Goal: Task Accomplishment & Management: Manage account settings

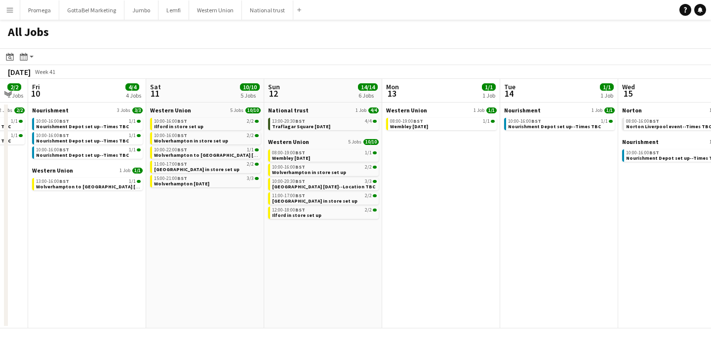
scroll to position [0, 329]
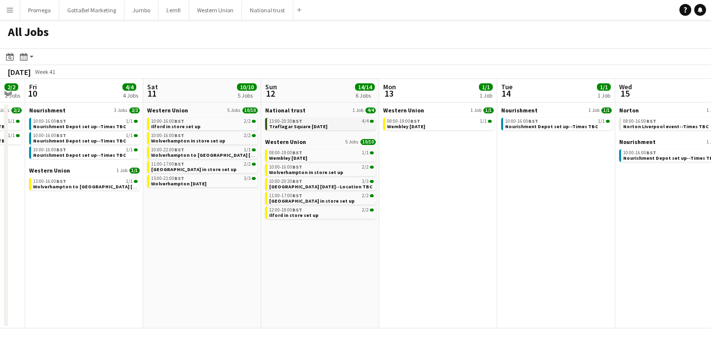
click at [319, 127] on link "13:00-20:30 BST 4/4 Traflagar Square Diwali" at bounding box center [321, 123] width 105 height 11
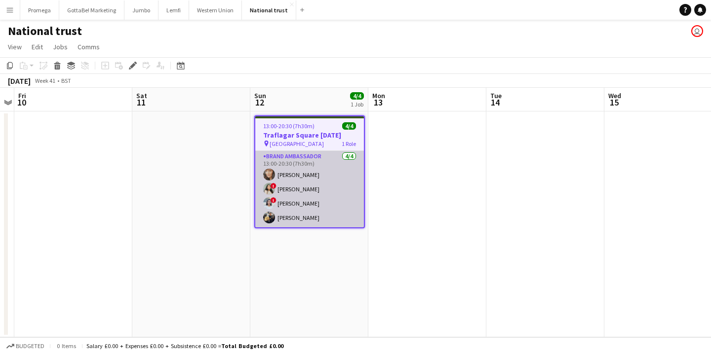
click at [306, 220] on app-card-role "Brand Ambassador [DATE] 13:00-20:30 (7h30m) [PERSON_NAME] ! [PERSON_NAME] ! [PE…" at bounding box center [309, 189] width 109 height 76
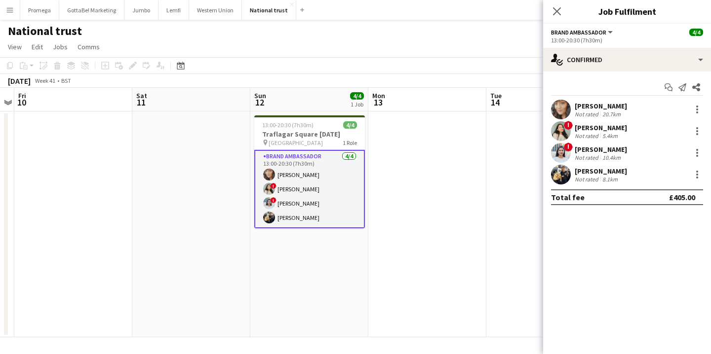
click at [602, 174] on div "[PERSON_NAME]" at bounding box center [600, 171] width 52 height 9
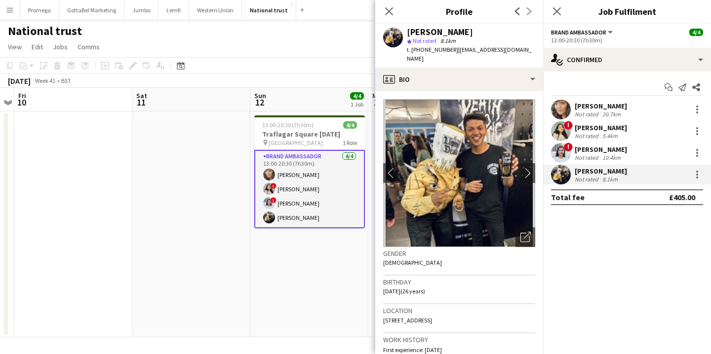
click at [597, 146] on div "[PERSON_NAME]" at bounding box center [600, 149] width 52 height 9
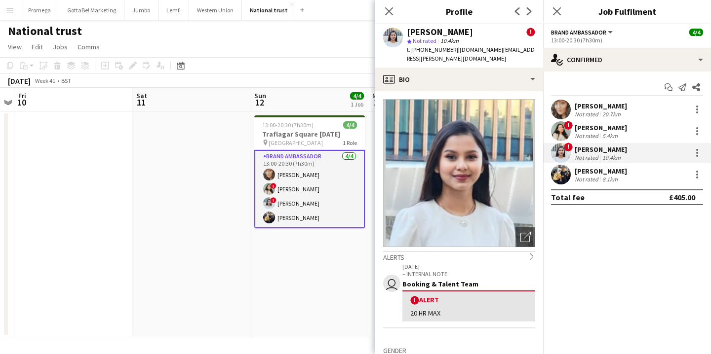
click at [597, 132] on div "Not rated" at bounding box center [587, 135] width 26 height 7
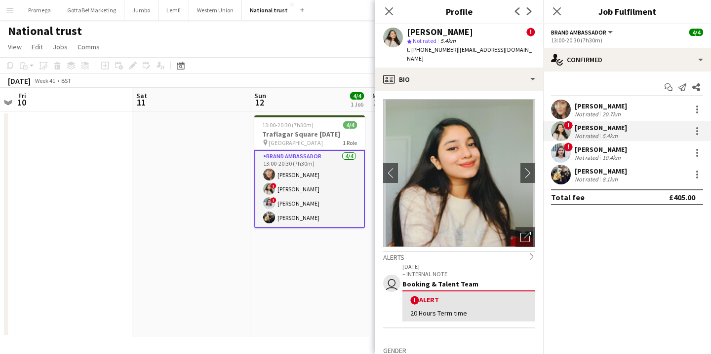
click at [594, 112] on div "Not rated" at bounding box center [587, 114] width 26 height 7
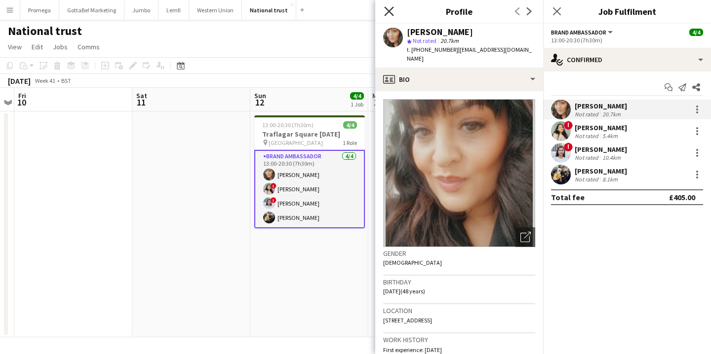
click at [391, 13] on icon at bounding box center [388, 10] width 9 height 9
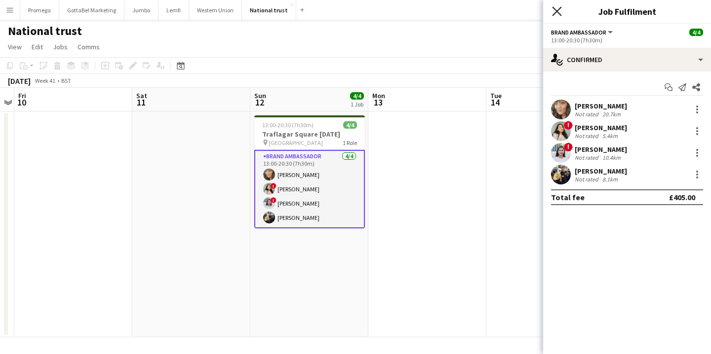
click at [552, 12] on icon "Close pop-in" at bounding box center [556, 10] width 9 height 9
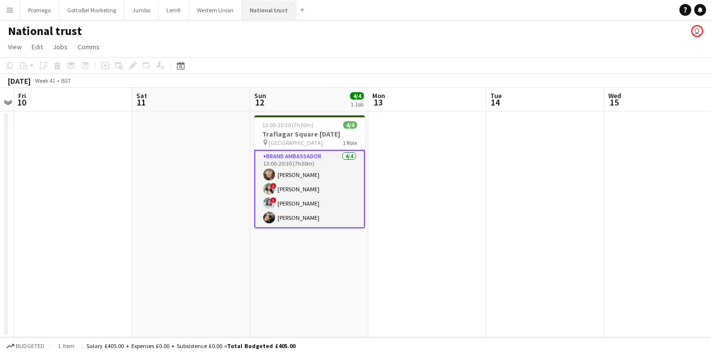
click at [283, 4] on button "National trust Close" at bounding box center [269, 9] width 54 height 19
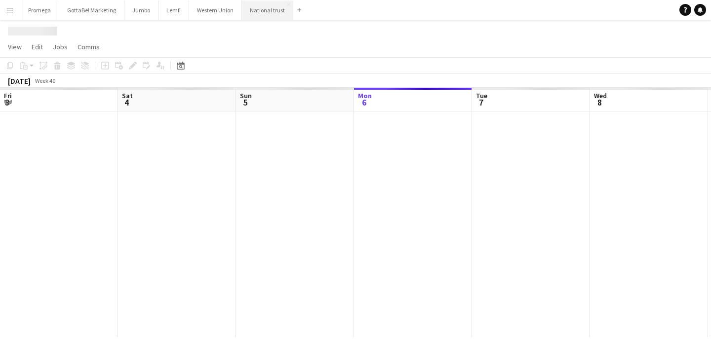
scroll to position [0, 236]
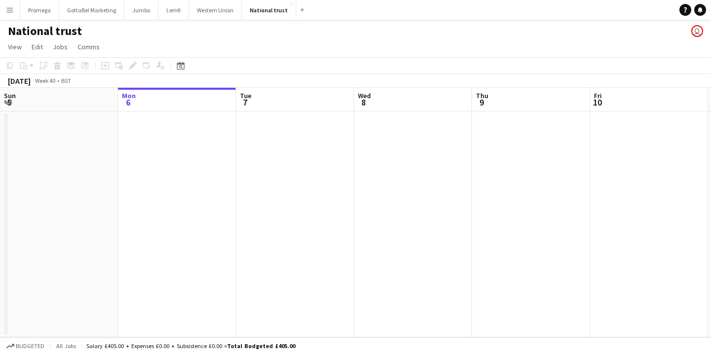
click at [6, 11] on app-icon "Menu" at bounding box center [10, 10] width 8 height 8
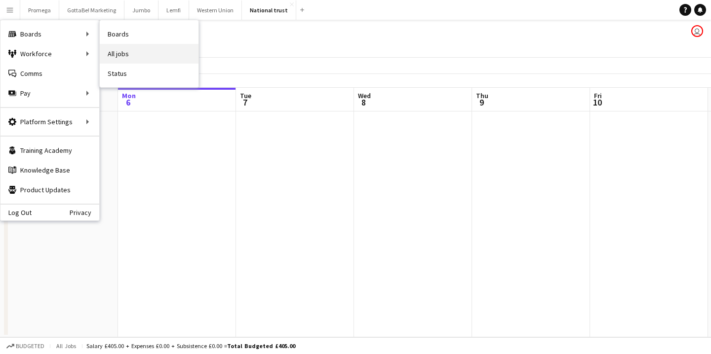
click at [132, 53] on link "All jobs" at bounding box center [149, 54] width 99 height 20
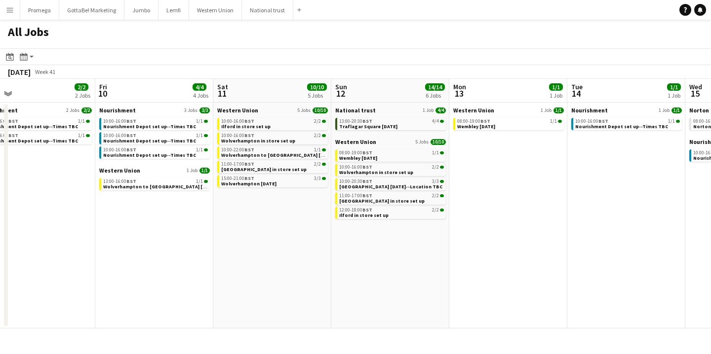
scroll to position [0, 497]
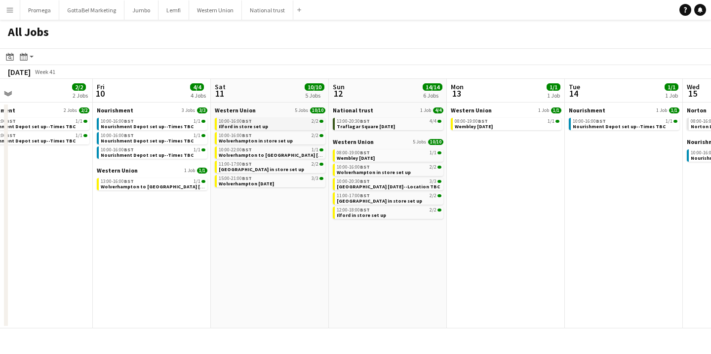
click at [277, 124] on link "10:00-16:00 BST 2/2 Ilford in store set up" at bounding box center [271, 123] width 105 height 11
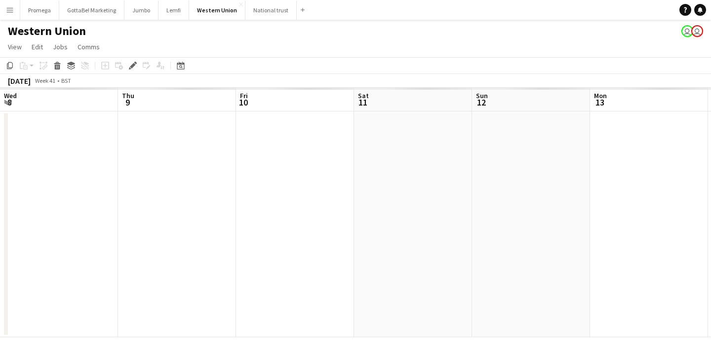
scroll to position [0, 340]
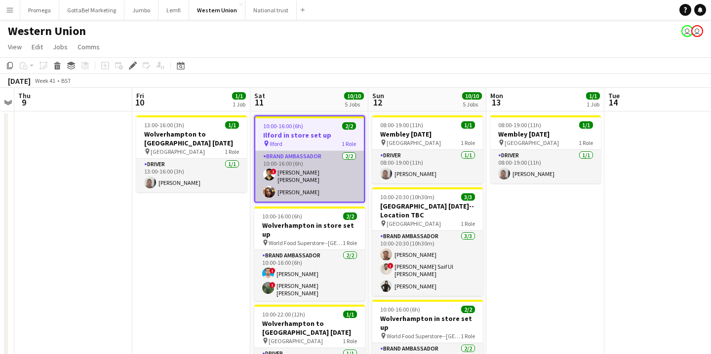
click at [302, 172] on app-card-role "Brand Ambassador 2/2 10:00-16:00 (6h) ! smit patel Neelam Desai" at bounding box center [309, 176] width 109 height 51
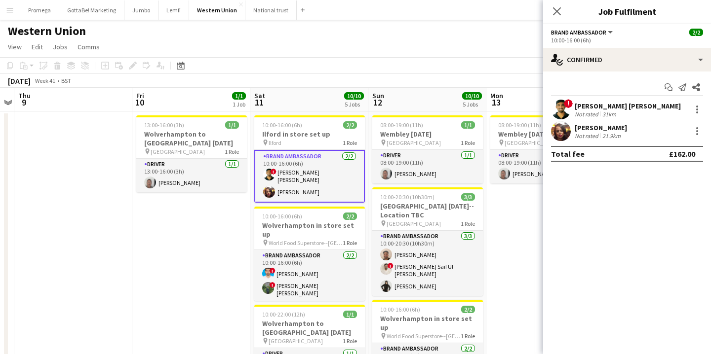
click at [598, 104] on div "[PERSON_NAME] [PERSON_NAME]" at bounding box center [627, 106] width 106 height 9
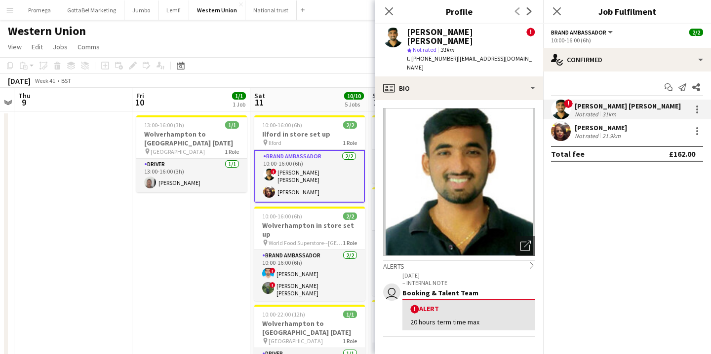
click at [602, 129] on div "[PERSON_NAME]" at bounding box center [600, 127] width 52 height 9
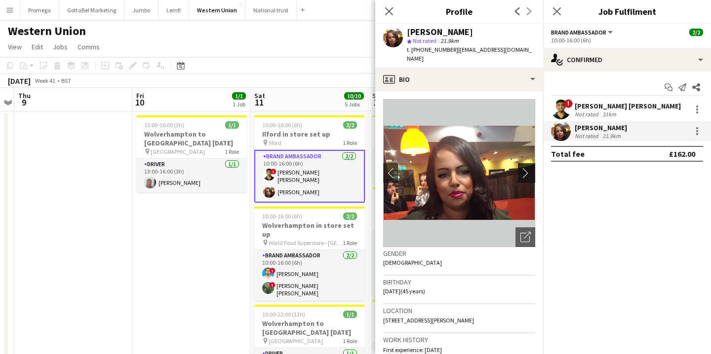
click at [527, 168] on app-icon "chevron-right" at bounding box center [527, 173] width 15 height 10
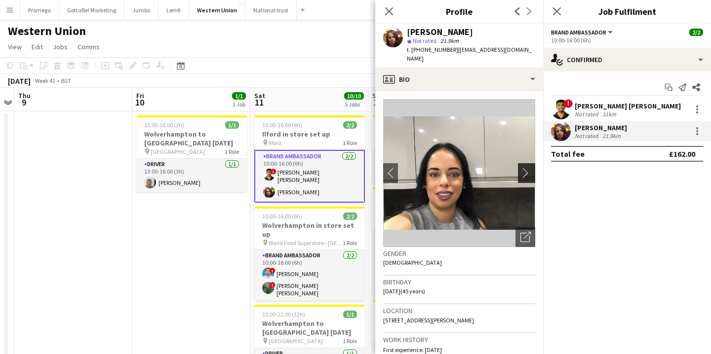
click at [525, 168] on app-icon "chevron-right" at bounding box center [527, 173] width 15 height 10
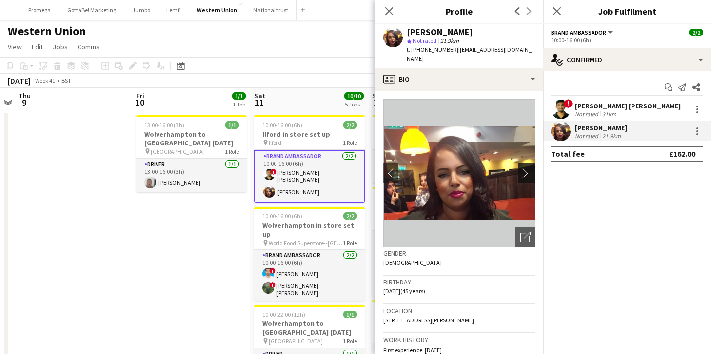
click at [525, 168] on app-icon "chevron-right" at bounding box center [527, 173] width 15 height 10
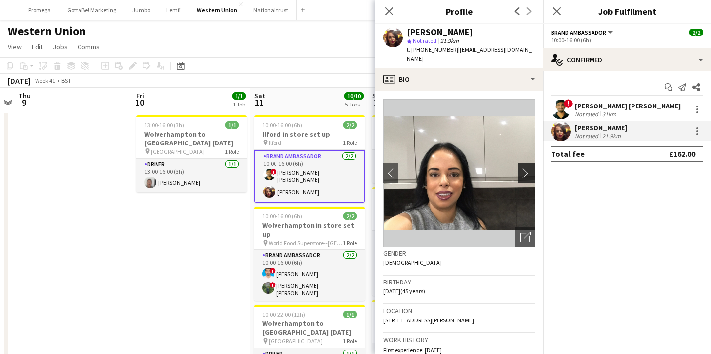
click at [525, 168] on app-icon "chevron-right" at bounding box center [527, 173] width 15 height 10
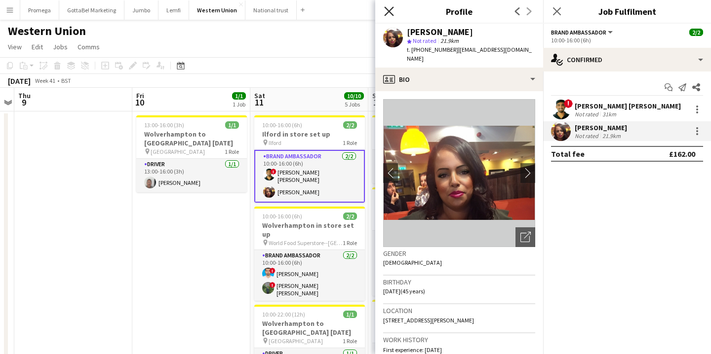
click at [385, 11] on icon "Close pop-in" at bounding box center [388, 10] width 9 height 9
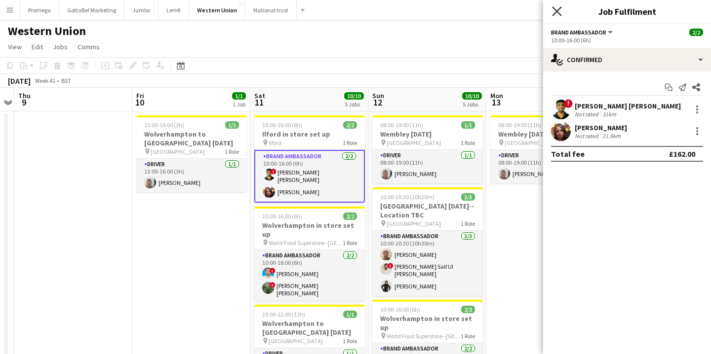
click at [557, 11] on icon at bounding box center [556, 10] width 9 height 9
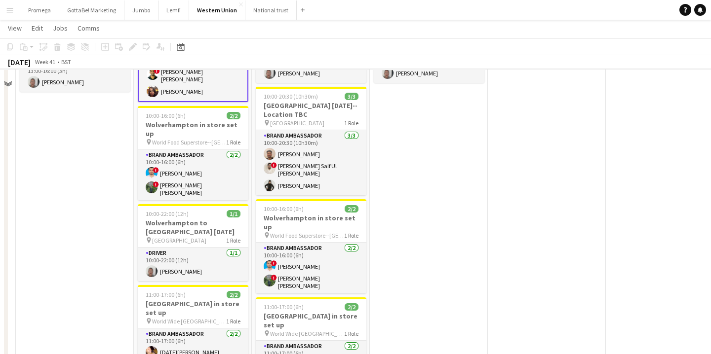
scroll to position [119, 0]
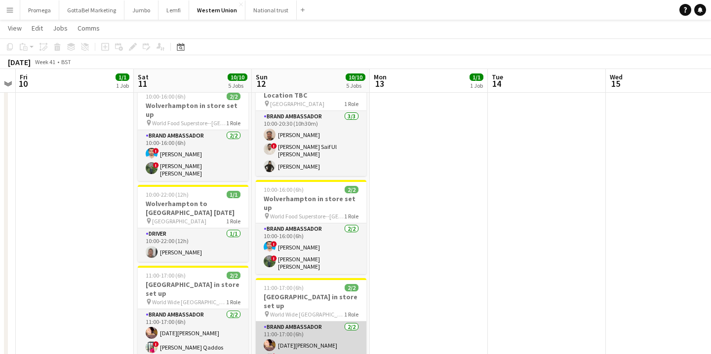
click at [296, 322] on app-card-role "Brand Ambassador 2/2 11:00-17:00 (6h) Raja Ali ! Momna Qaddos" at bounding box center [311, 346] width 111 height 48
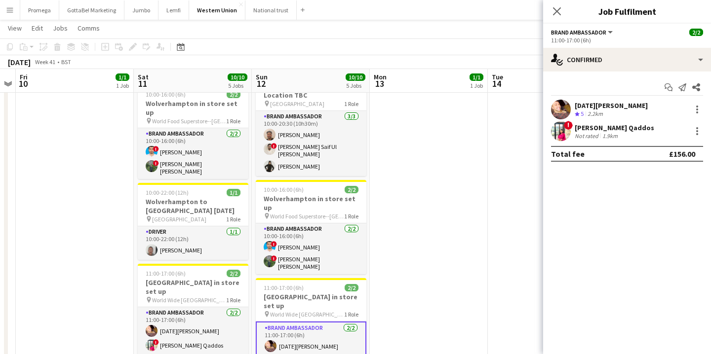
click at [600, 112] on div "2.2km" at bounding box center [594, 114] width 19 height 8
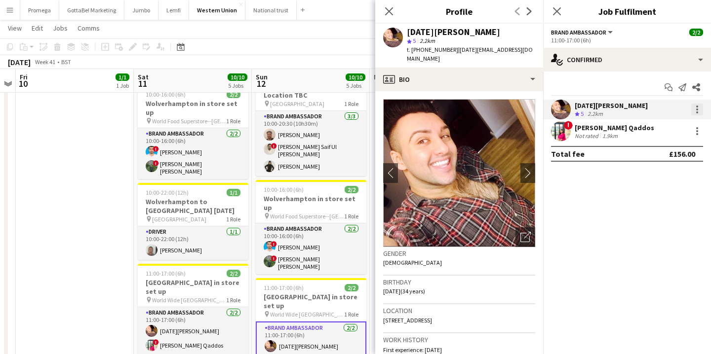
click at [698, 112] on div at bounding box center [697, 110] width 12 height 12
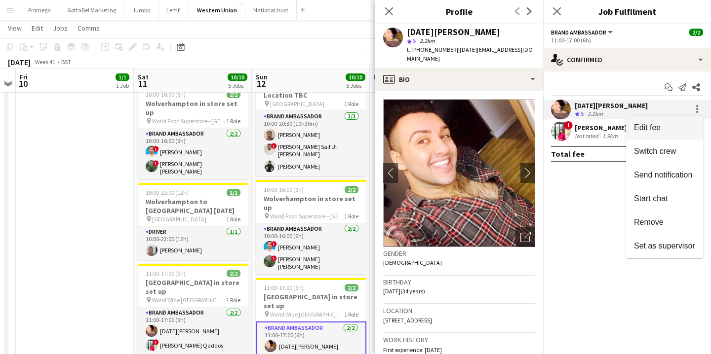
click at [667, 132] on span "Edit fee" at bounding box center [664, 127] width 61 height 9
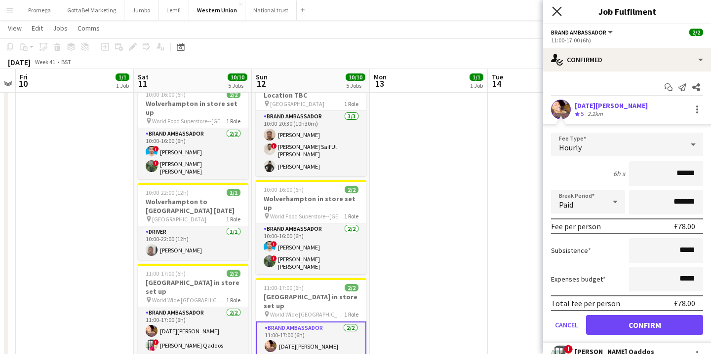
click at [556, 15] on icon "Close pop-in" at bounding box center [556, 10] width 9 height 9
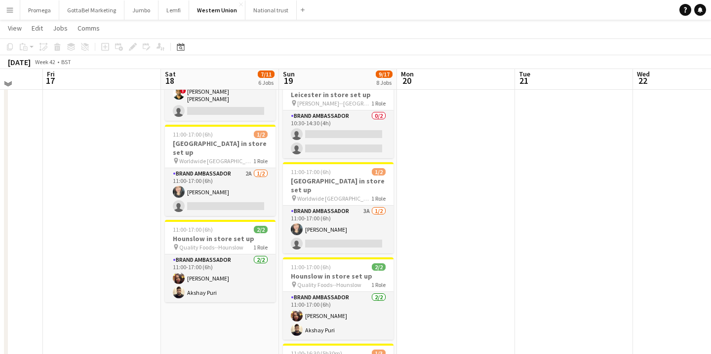
scroll to position [337, 0]
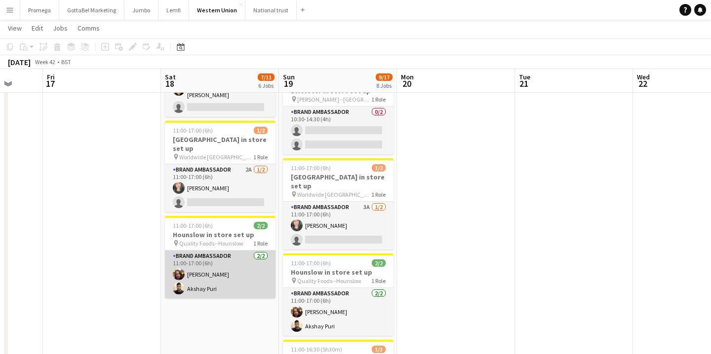
click at [222, 256] on app-card-role "Brand Ambassador 2/2 11:00-17:00 (6h) Neelam Desai Akshay Puri" at bounding box center [220, 275] width 111 height 48
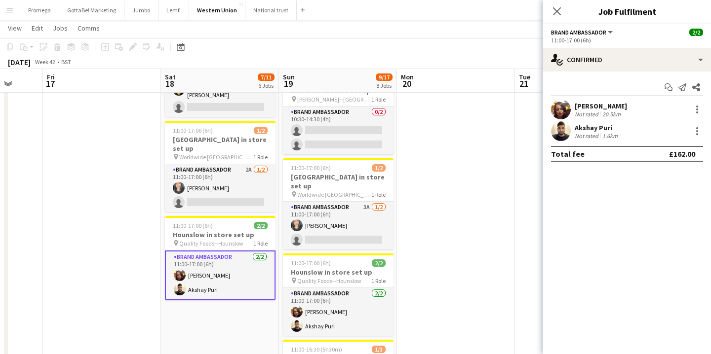
click at [607, 104] on div "Neelam Desai" at bounding box center [600, 106] width 52 height 9
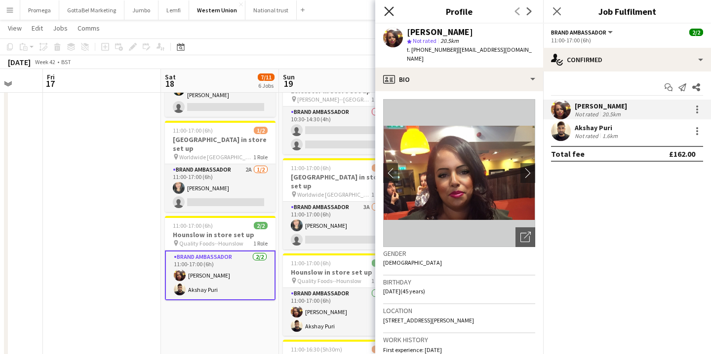
click at [392, 11] on icon "Close pop-in" at bounding box center [388, 10] width 9 height 9
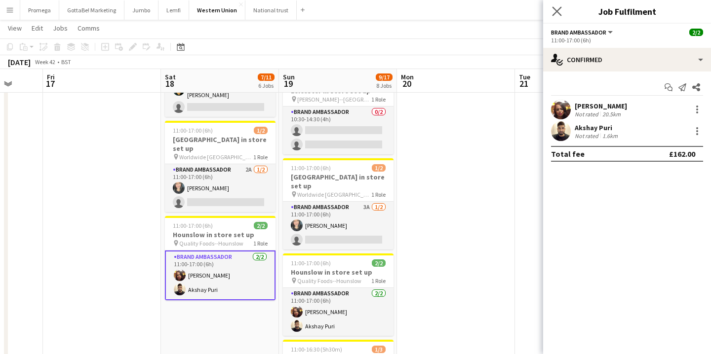
click at [552, 8] on icon "Close pop-in" at bounding box center [556, 10] width 9 height 9
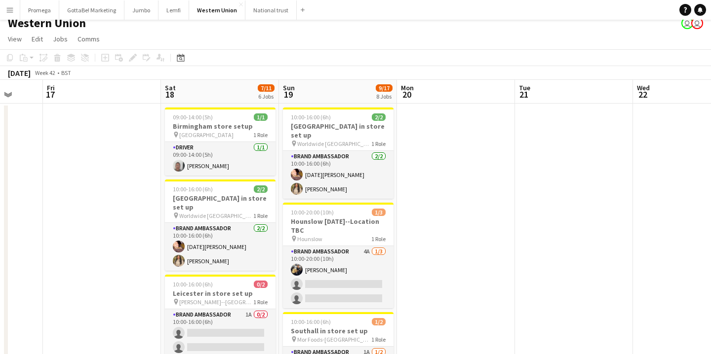
scroll to position [6, 0]
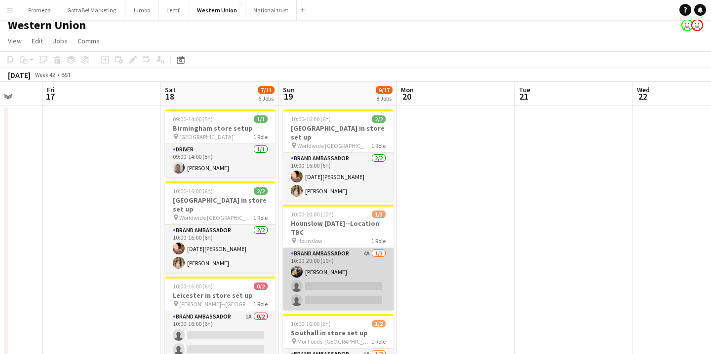
click at [331, 259] on app-card-role "Brand Ambassador 4A 1/3 10:00-20:00 (10h) Abdul nafi Chamundi single-neutral-ac…" at bounding box center [338, 279] width 111 height 62
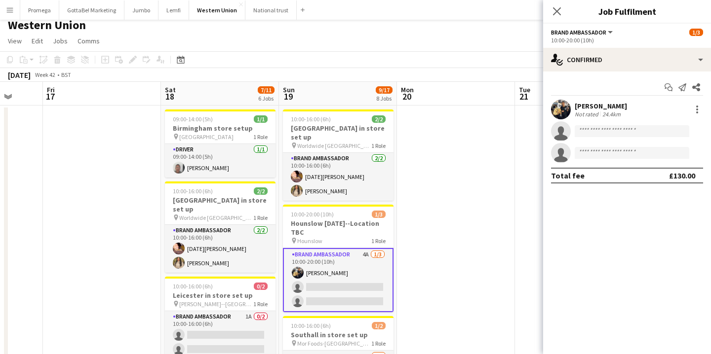
click at [598, 106] on div "[PERSON_NAME]" at bounding box center [600, 106] width 52 height 9
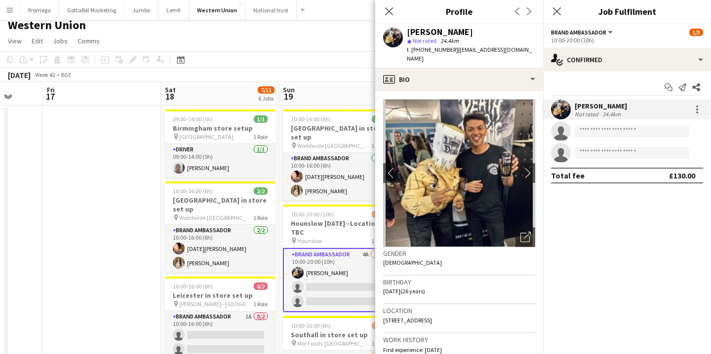
click at [395, 10] on div "Close pop-in" at bounding box center [389, 11] width 28 height 23
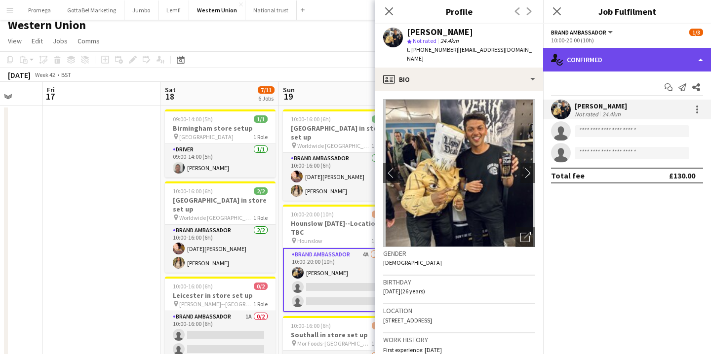
click at [629, 60] on div "single-neutral-actions-check-2 Confirmed" at bounding box center [627, 60] width 168 height 24
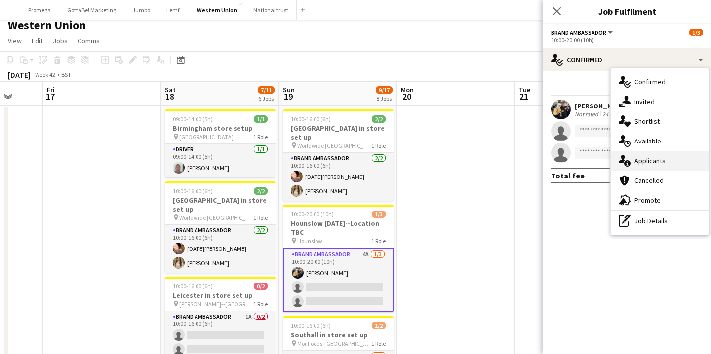
click at [660, 161] on span "Applicants" at bounding box center [649, 160] width 31 height 9
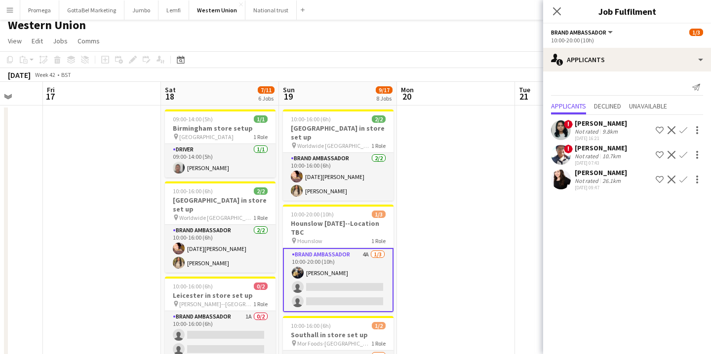
click at [605, 129] on div "9.8km" at bounding box center [609, 131] width 19 height 7
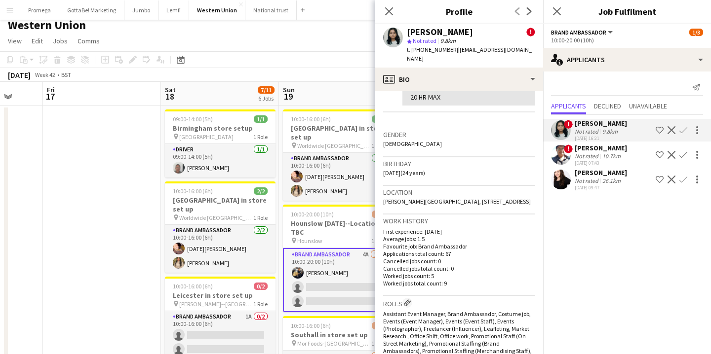
scroll to position [219, 0]
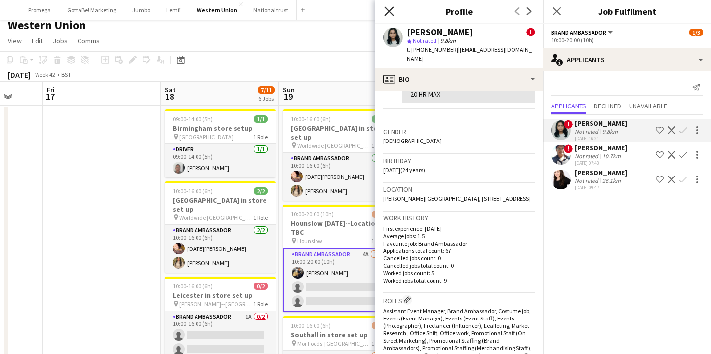
click at [387, 13] on icon at bounding box center [388, 10] width 9 height 9
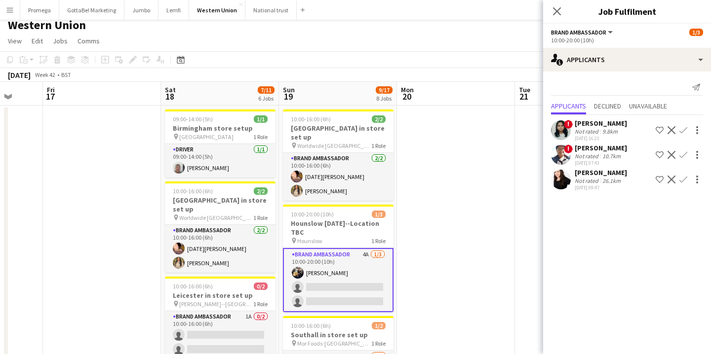
click at [594, 178] on div "Not rated" at bounding box center [587, 180] width 26 height 7
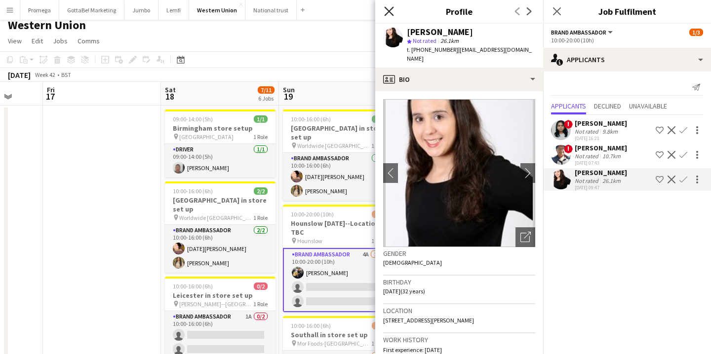
click at [392, 10] on icon "Close pop-in" at bounding box center [388, 10] width 9 height 9
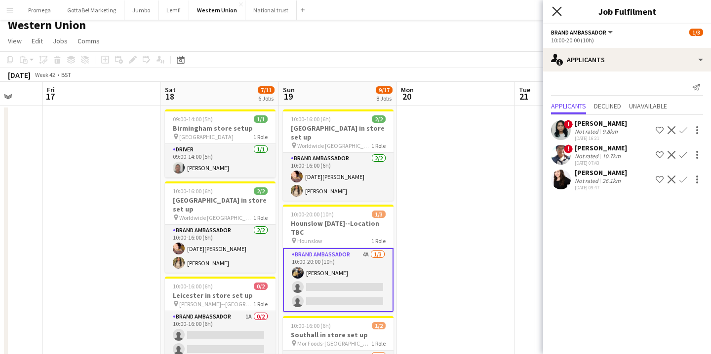
click at [557, 11] on icon at bounding box center [556, 10] width 9 height 9
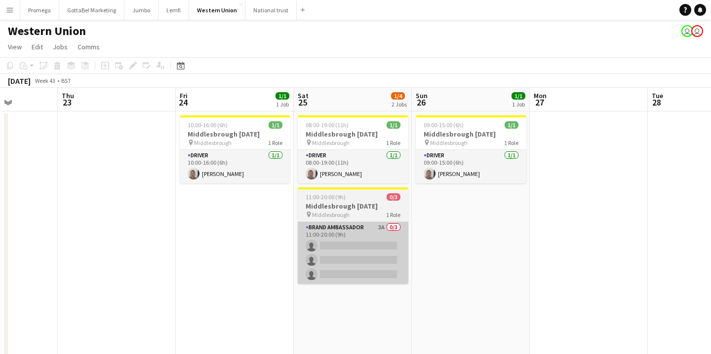
scroll to position [0, 314]
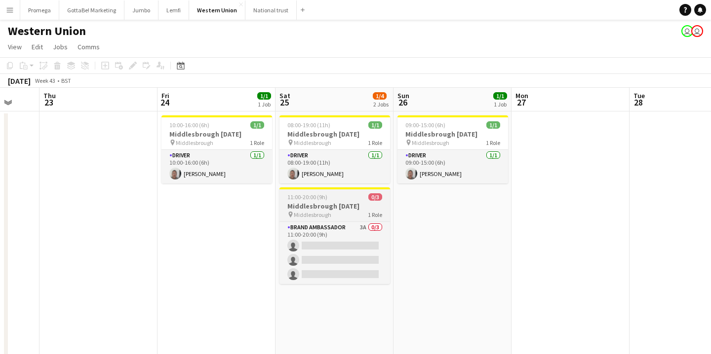
click at [340, 211] on div "pin Middlesbrough 1 Role" at bounding box center [334, 215] width 111 height 8
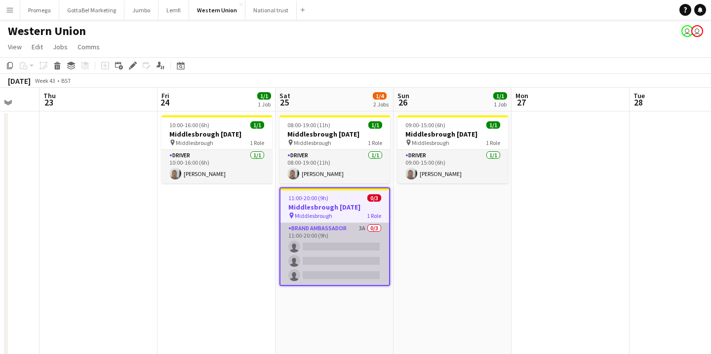
click at [340, 236] on app-card-role "Brand Ambassador 3A 0/3 11:00-20:00 (9h) single-neutral-actions single-neutral-…" at bounding box center [334, 254] width 109 height 62
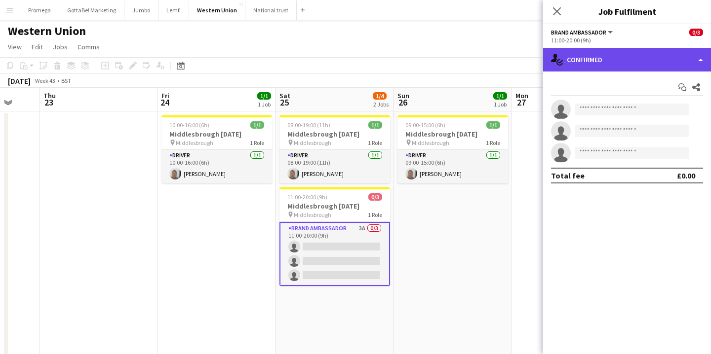
click at [695, 59] on div "single-neutral-actions-check-2 Confirmed" at bounding box center [627, 60] width 168 height 24
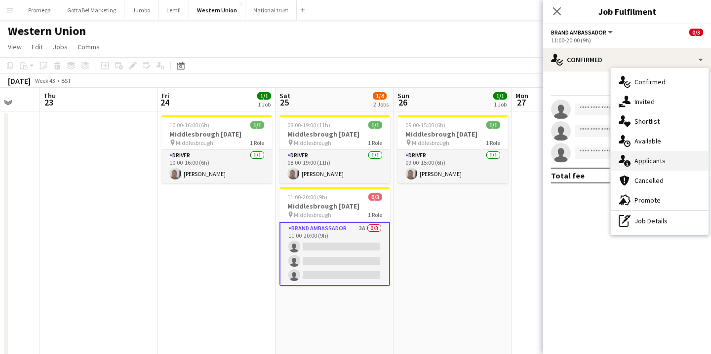
click at [669, 164] on div "single-neutral-actions-information Applicants" at bounding box center [660, 161] width 98 height 20
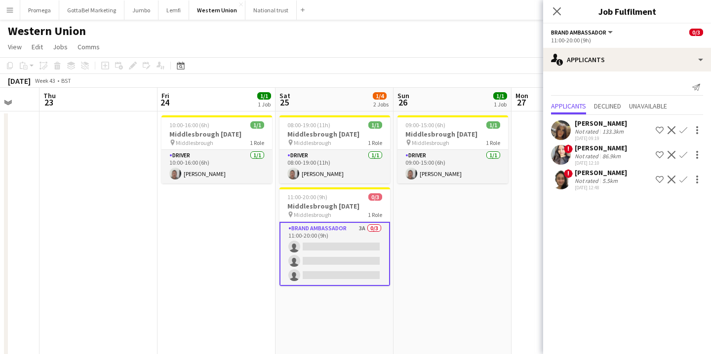
click at [608, 127] on div "Maylinda Perlesi" at bounding box center [600, 123] width 52 height 9
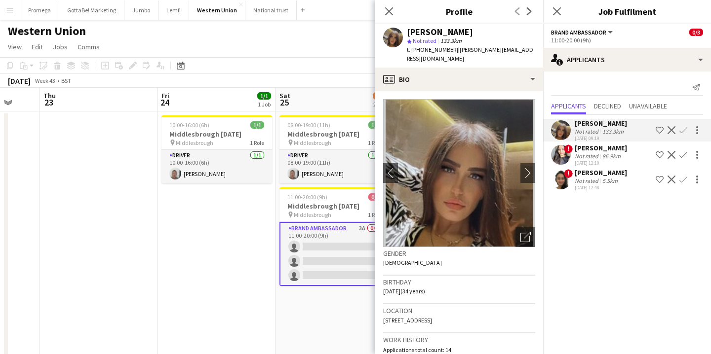
click at [607, 154] on div "86.9km" at bounding box center [611, 156] width 22 height 7
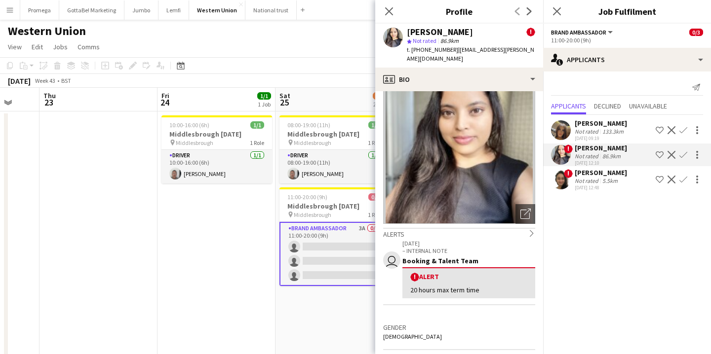
scroll to position [0, 0]
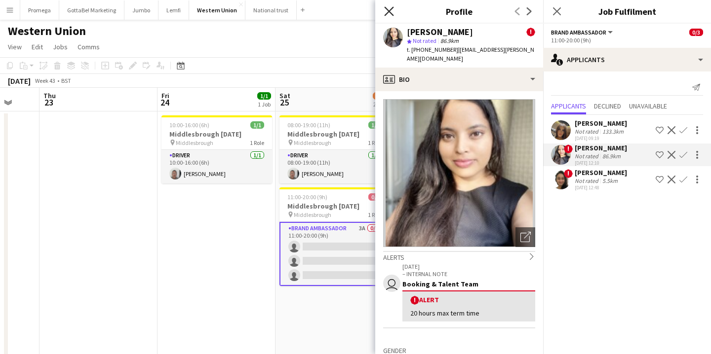
click at [388, 10] on icon "Close pop-in" at bounding box center [388, 10] width 9 height 9
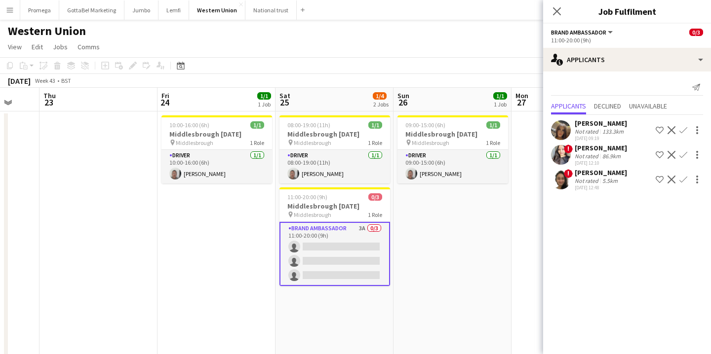
click at [600, 174] on div "Adlina Othman" at bounding box center [600, 172] width 52 height 9
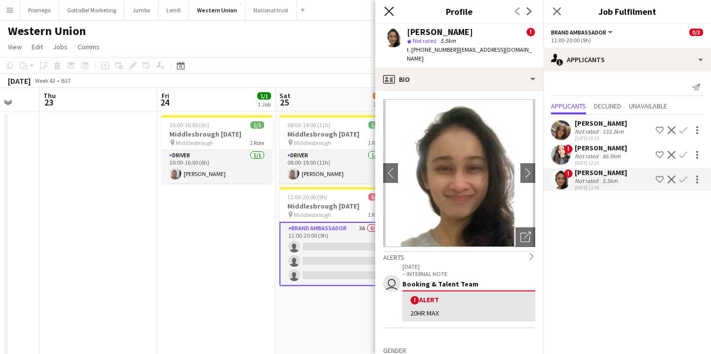
click at [391, 10] on icon "Close pop-in" at bounding box center [388, 10] width 9 height 9
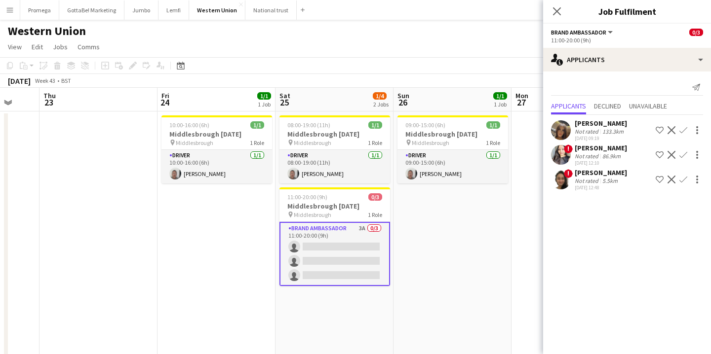
click at [610, 126] on div "Maylinda Perlesi" at bounding box center [600, 123] width 52 height 9
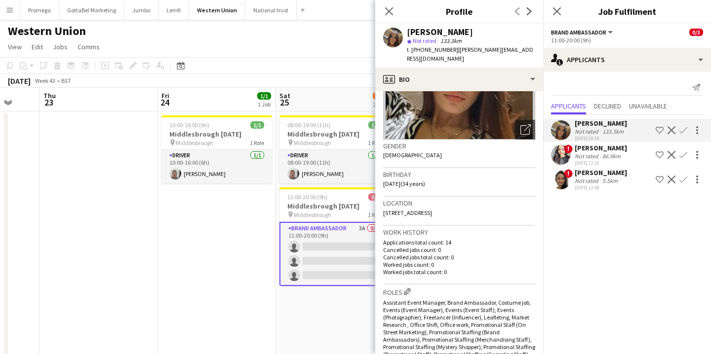
scroll to position [110, 0]
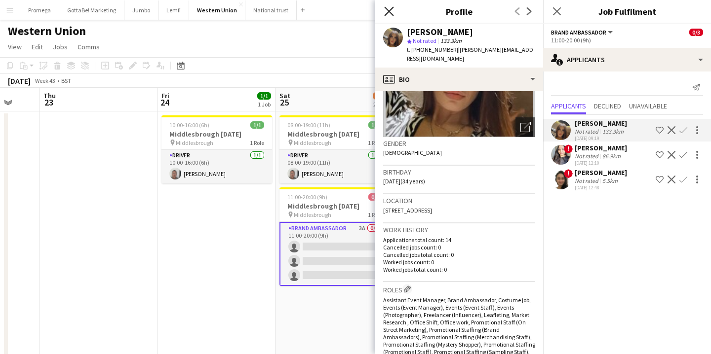
click at [390, 11] on icon at bounding box center [388, 10] width 9 height 9
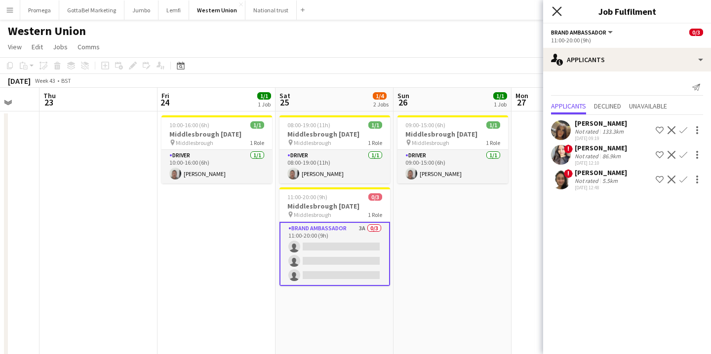
click at [560, 11] on icon "Close pop-in" at bounding box center [556, 10] width 9 height 9
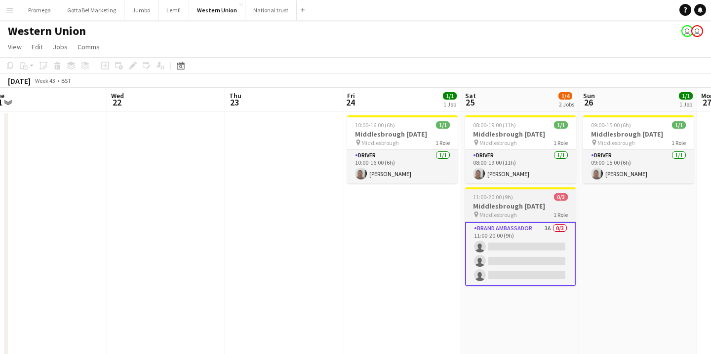
scroll to position [0, 374]
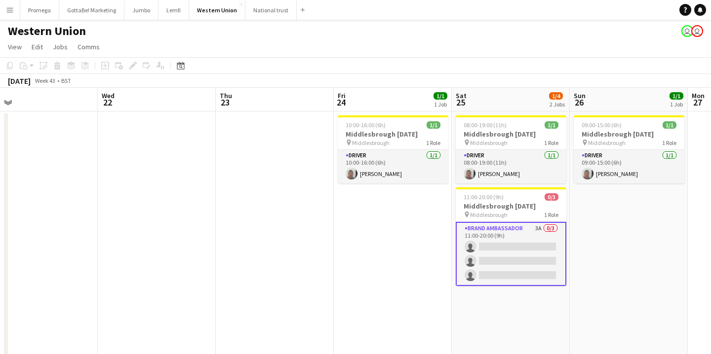
click at [8, 8] on app-icon "Menu" at bounding box center [10, 10] width 8 height 8
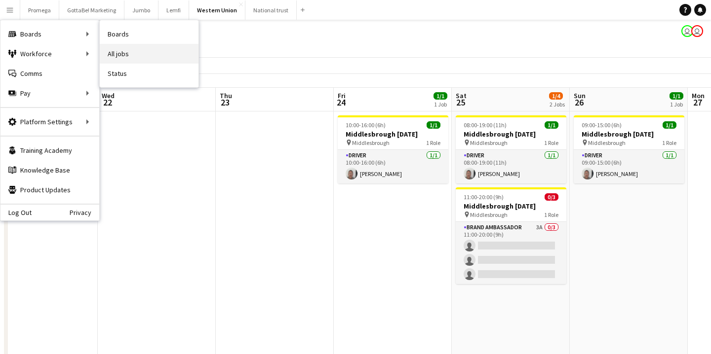
click at [126, 53] on link "All jobs" at bounding box center [149, 54] width 99 height 20
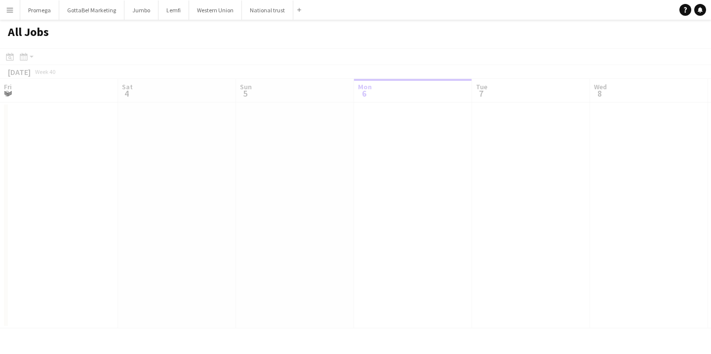
scroll to position [0, 236]
